Goal: Find specific page/section: Find specific page/section

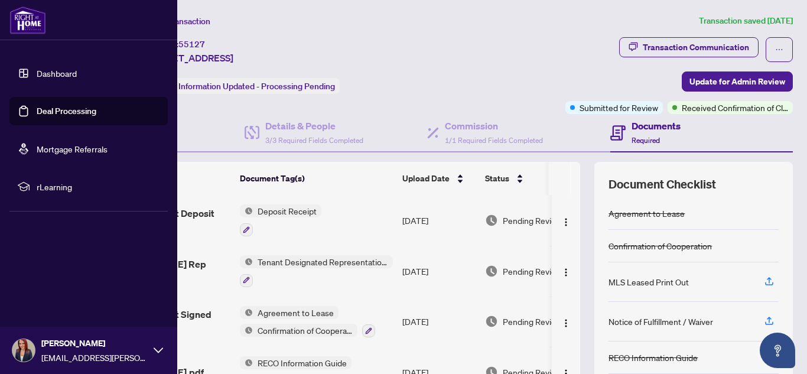
click at [22, 20] on img at bounding box center [27, 20] width 37 height 28
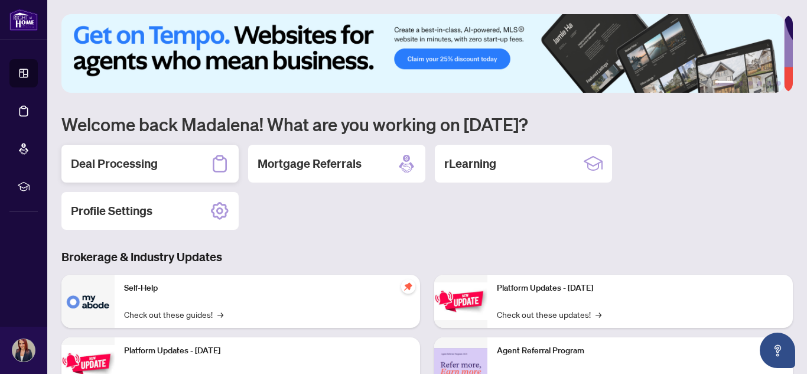
click at [201, 155] on div "Deal Processing" at bounding box center [149, 164] width 177 height 38
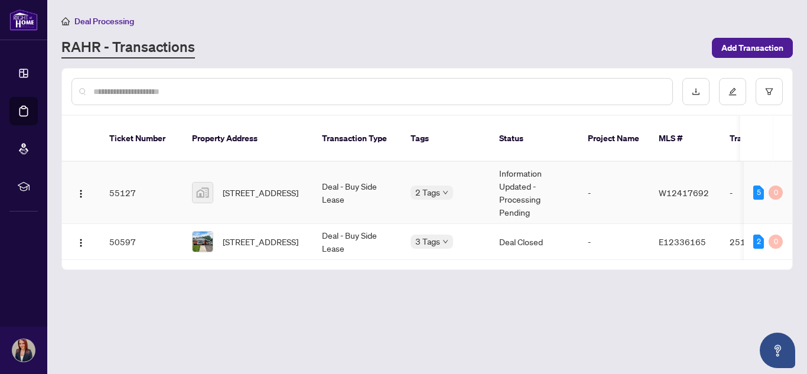
click at [342, 182] on td "Deal - Buy Side Lease" at bounding box center [357, 193] width 89 height 62
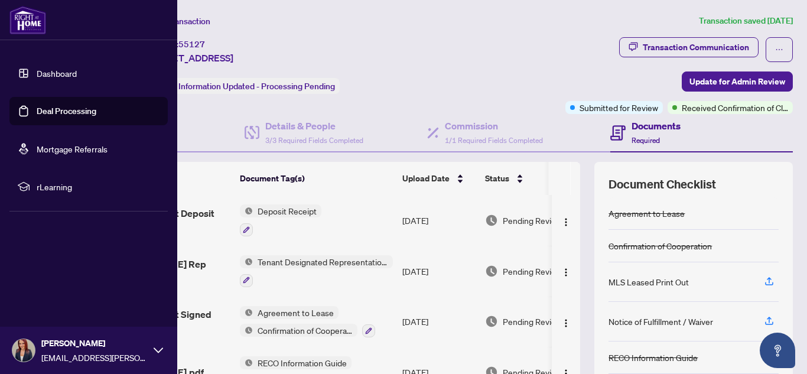
click at [27, 20] on img at bounding box center [27, 20] width 37 height 28
